Goal: Task Accomplishment & Management: Manage account settings

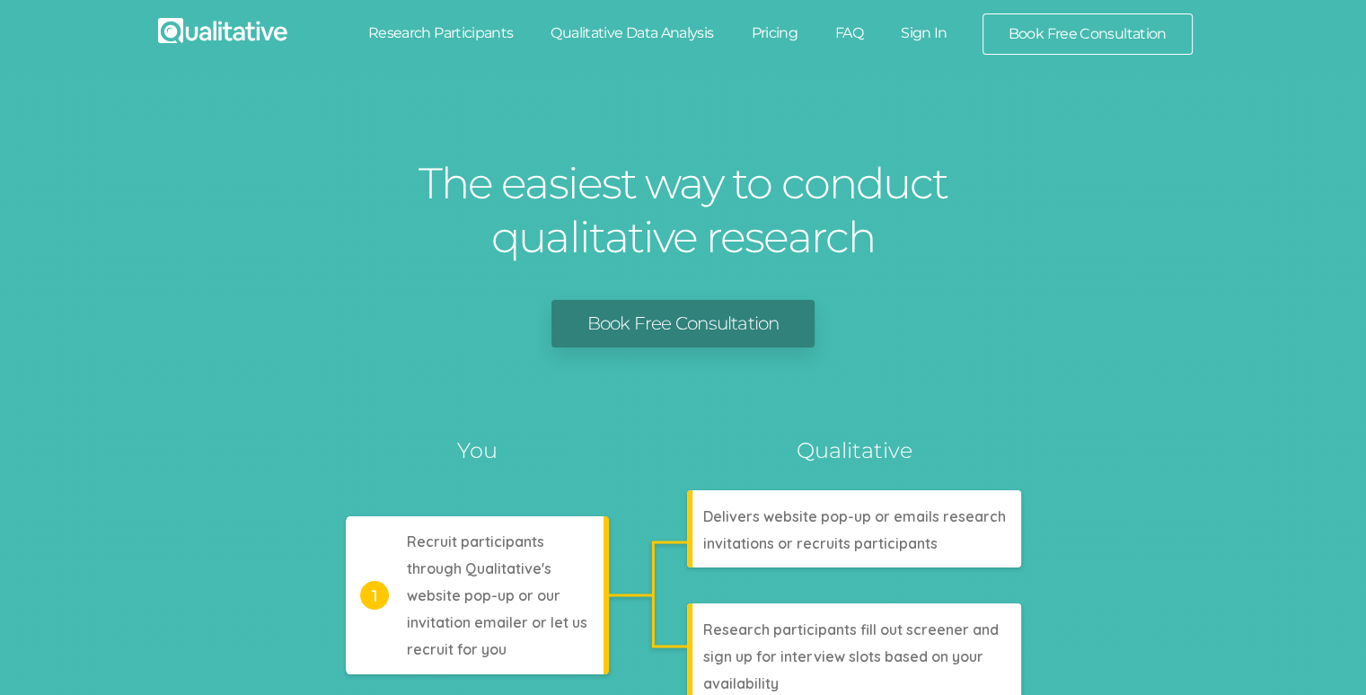
click at [919, 38] on link "Sign In" at bounding box center [924, 33] width 84 height 40
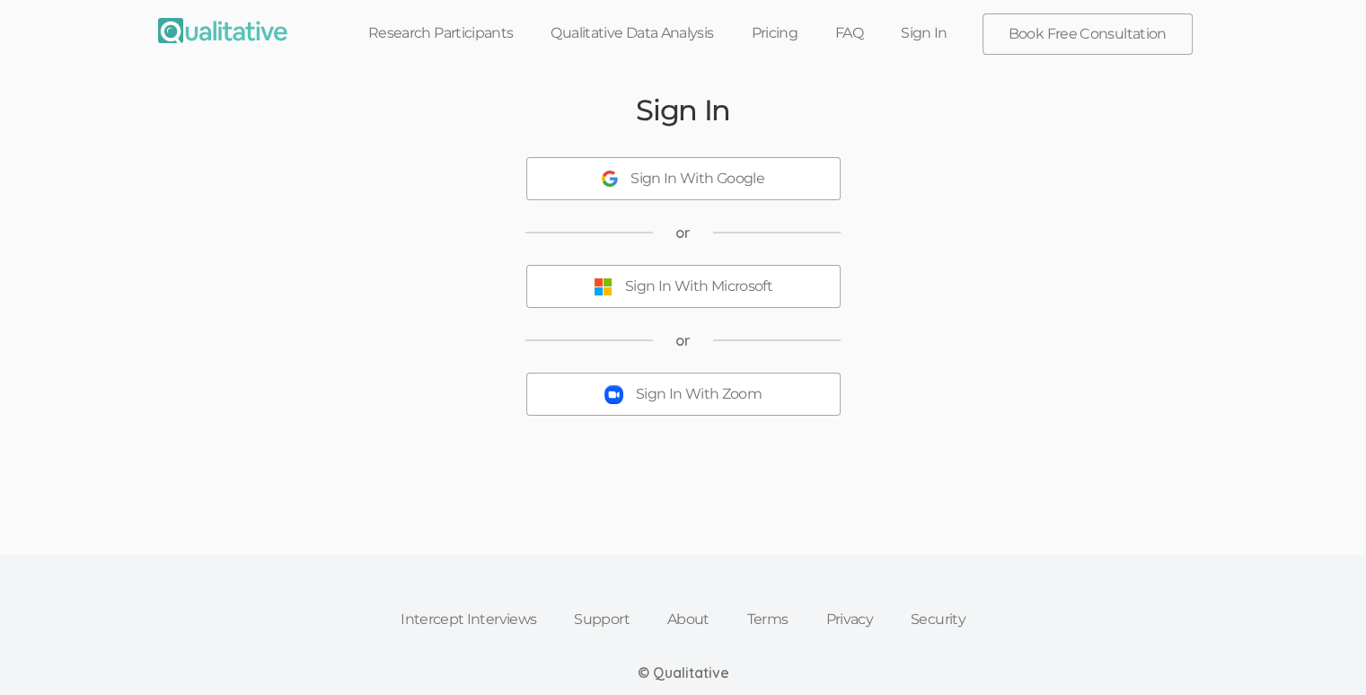
click at [705, 390] on div "Sign In With Zoom" at bounding box center [699, 394] width 126 height 21
click at [923, 39] on link "Sign In" at bounding box center [924, 33] width 84 height 40
click at [719, 303] on button "Sign In With Microsoft" at bounding box center [683, 286] width 314 height 43
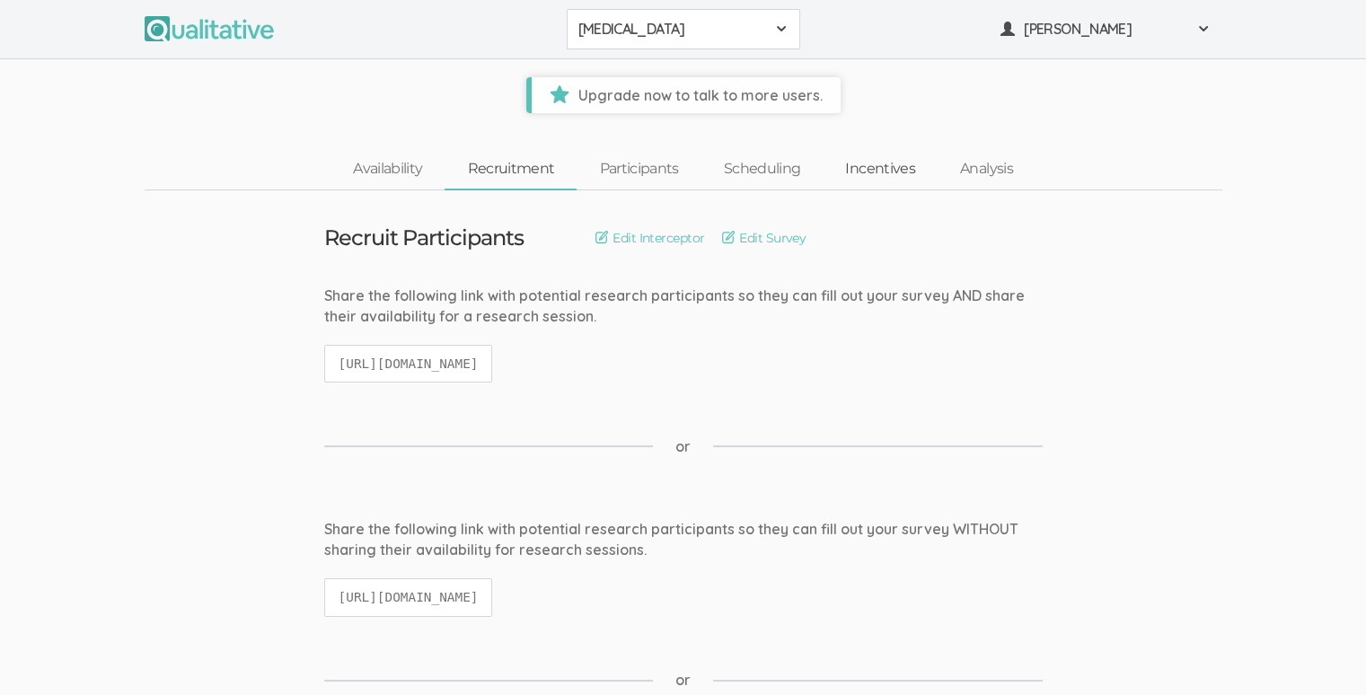
click at [870, 168] on link "Incentives" at bounding box center [880, 169] width 115 height 39
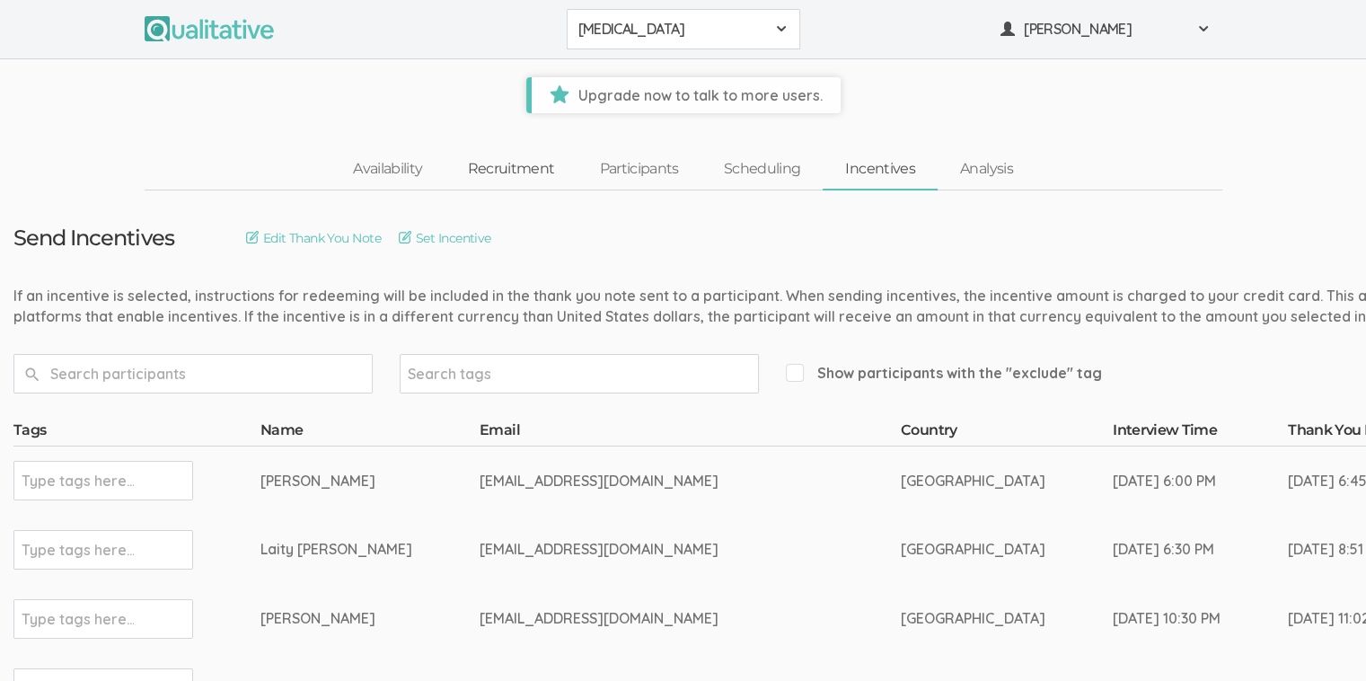
click at [475, 161] on link "Recruitment" at bounding box center [511, 169] width 132 height 39
click at [415, 165] on link "Availability" at bounding box center [388, 169] width 114 height 39
